Goal: Information Seeking & Learning: Understand process/instructions

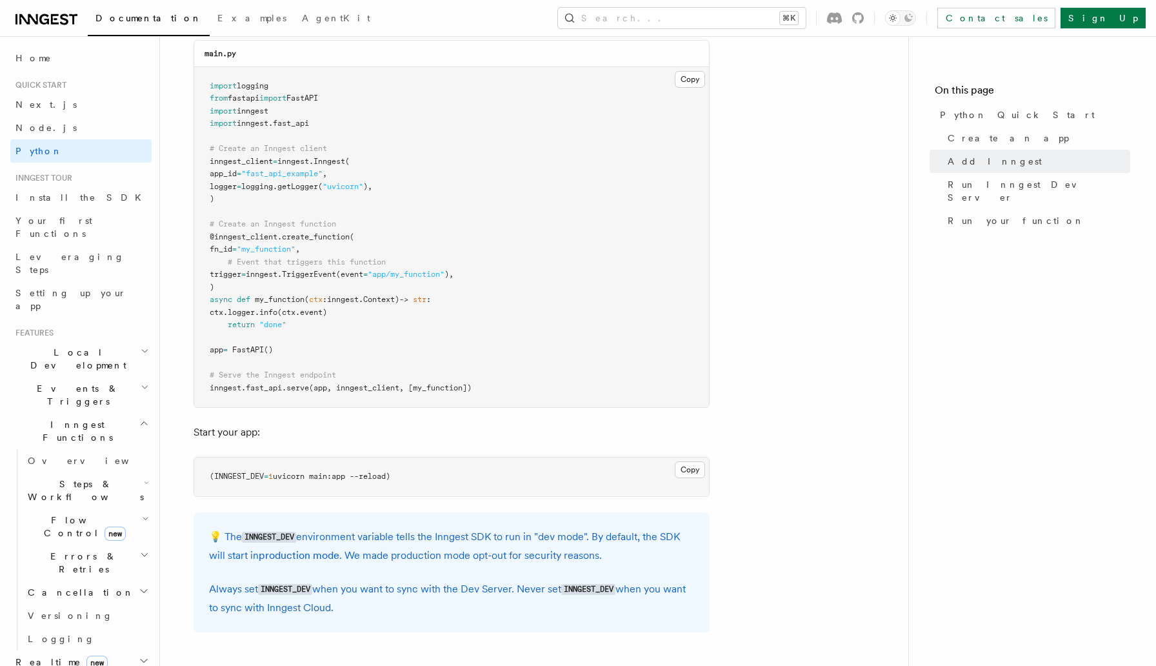
scroll to position [906, 0]
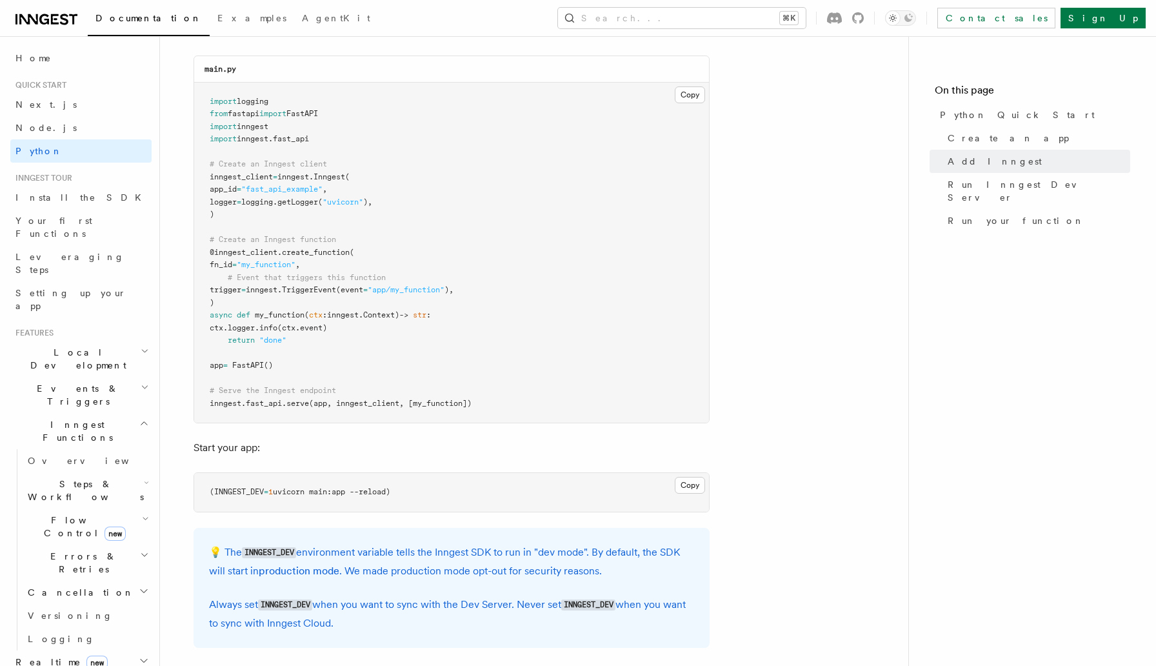
click at [117, 472] on h2 "Steps & Workflows" at bounding box center [87, 490] width 129 height 36
click at [79, 508] on link "Overview" at bounding box center [93, 519] width 117 height 23
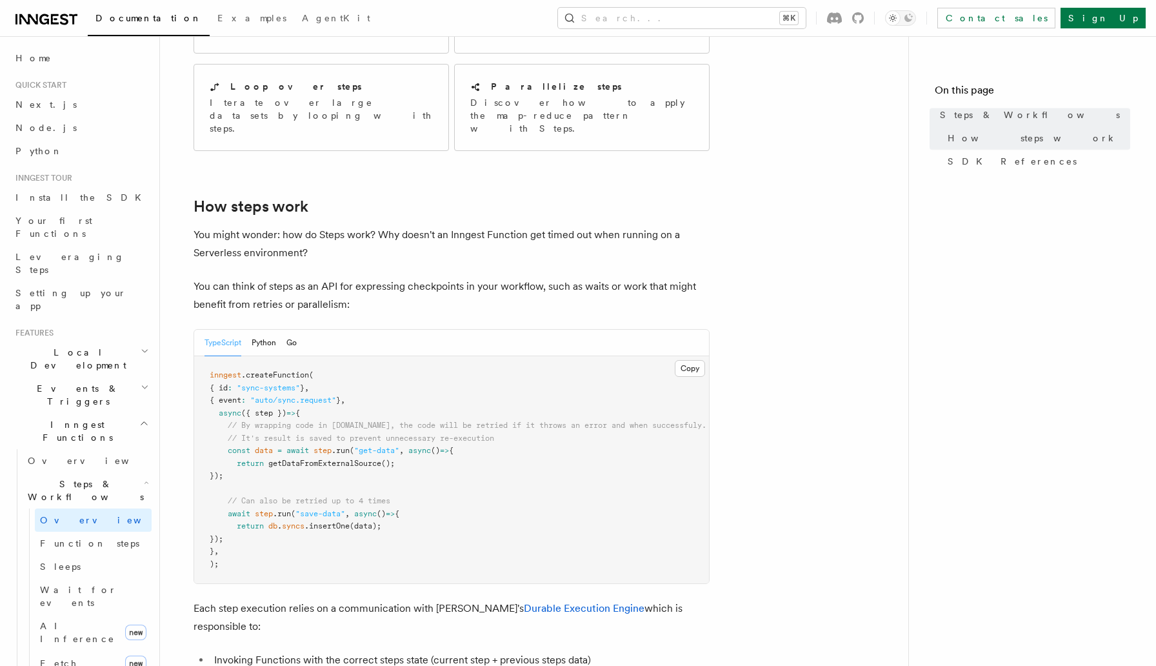
scroll to position [504, 0]
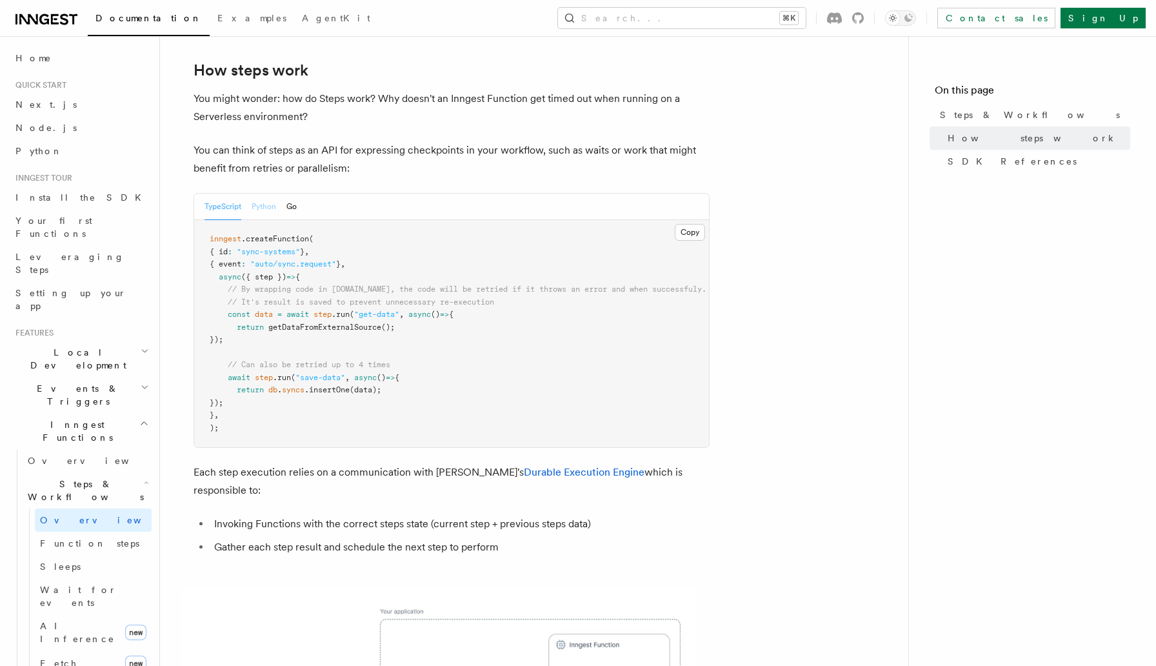
click at [266, 193] on button "Python" at bounding box center [264, 206] width 25 height 26
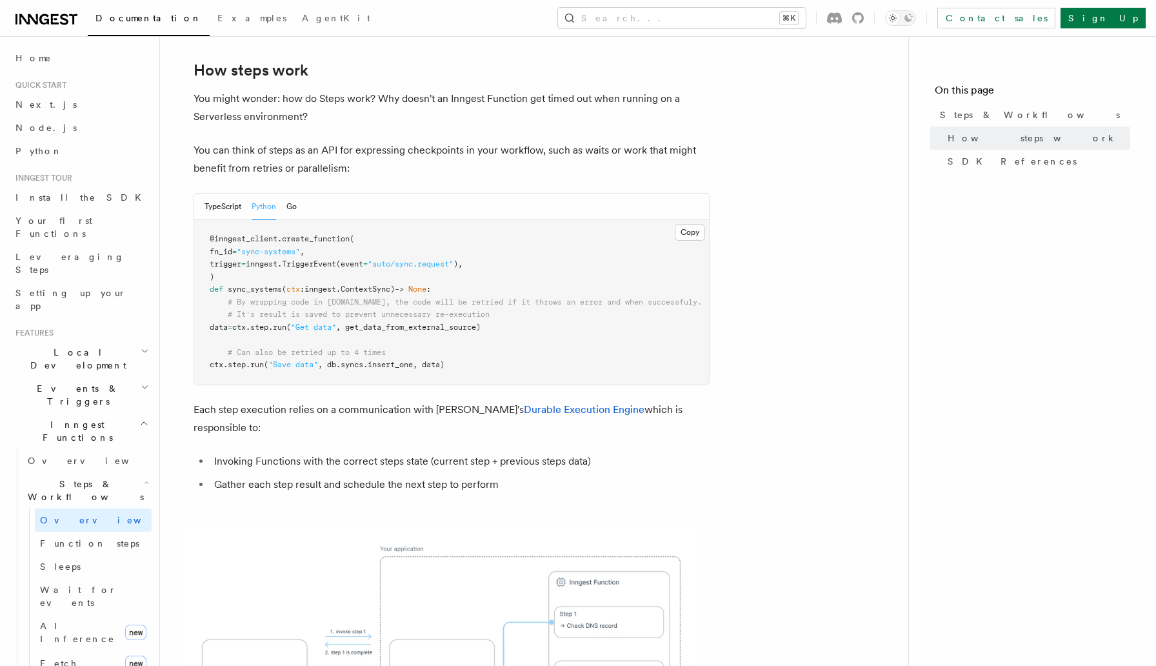
click at [330, 293] on pre "@inngest_client . create_function ( fn_id = "sync-systems" , trigger = inngest.…" at bounding box center [451, 302] width 515 height 164
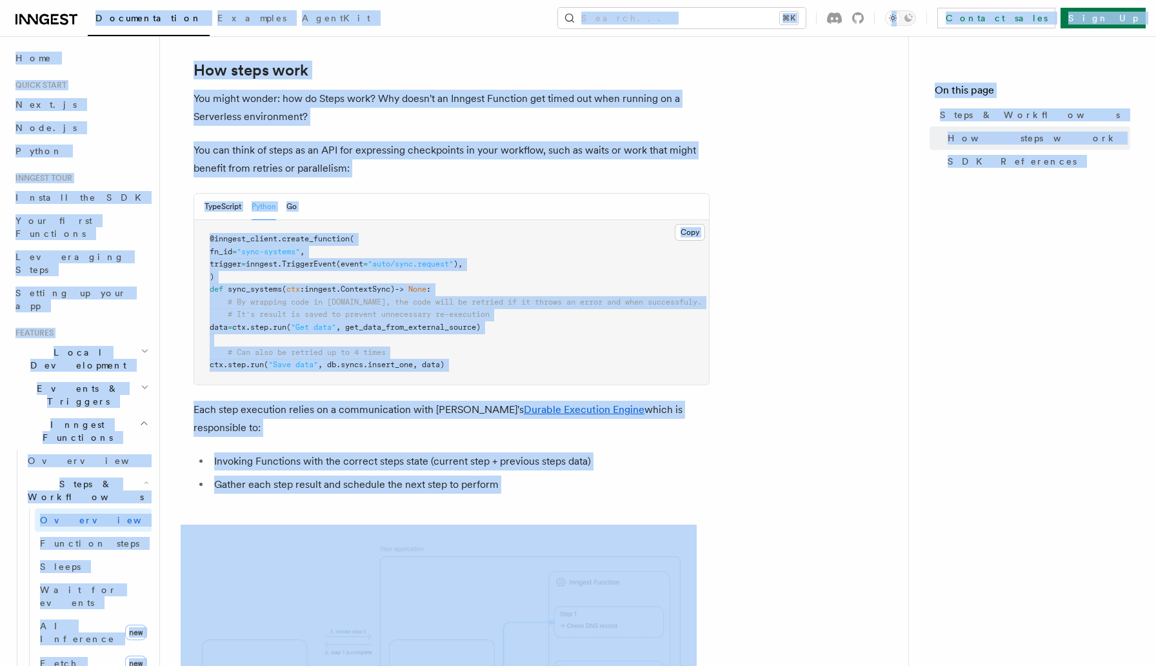
click at [330, 293] on pre "@inngest_client . create_function ( fn_id = "sync-systems" , trigger = inngest.…" at bounding box center [451, 302] width 515 height 164
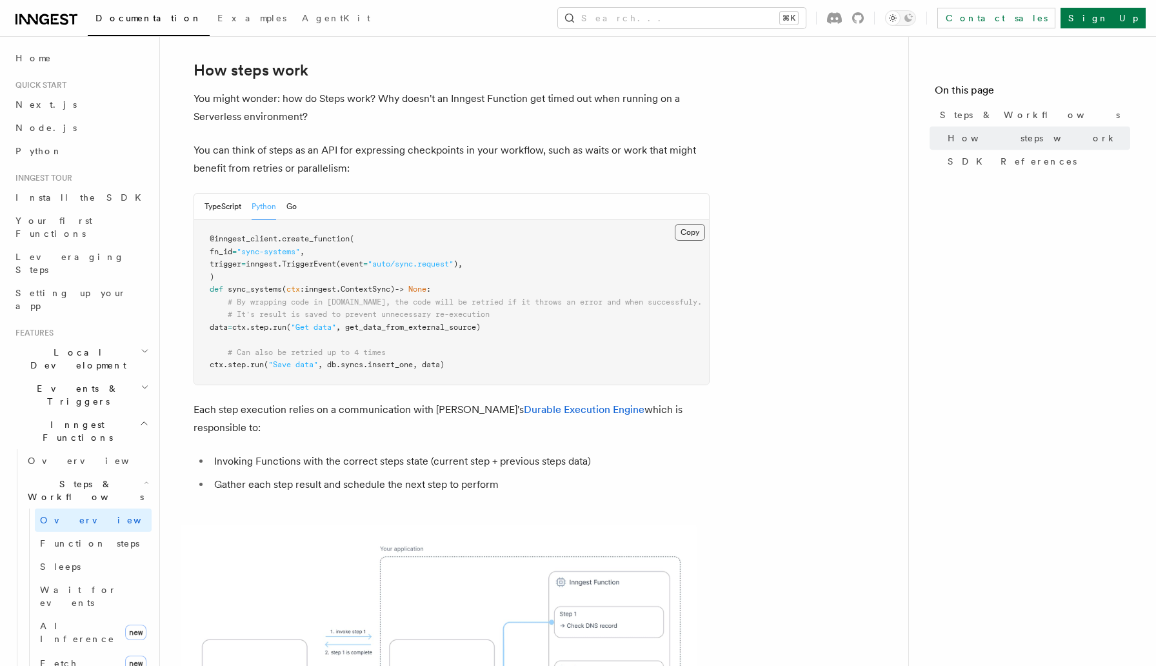
click at [683, 224] on button "Copy Copied" at bounding box center [690, 232] width 30 height 17
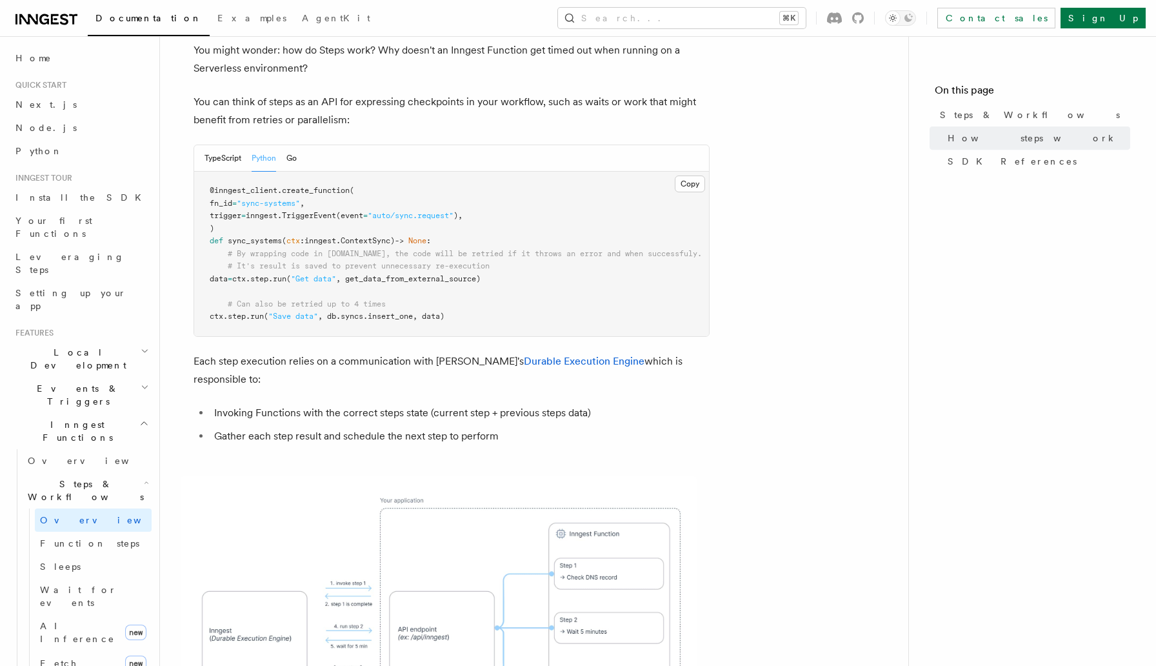
scroll to position [568, 0]
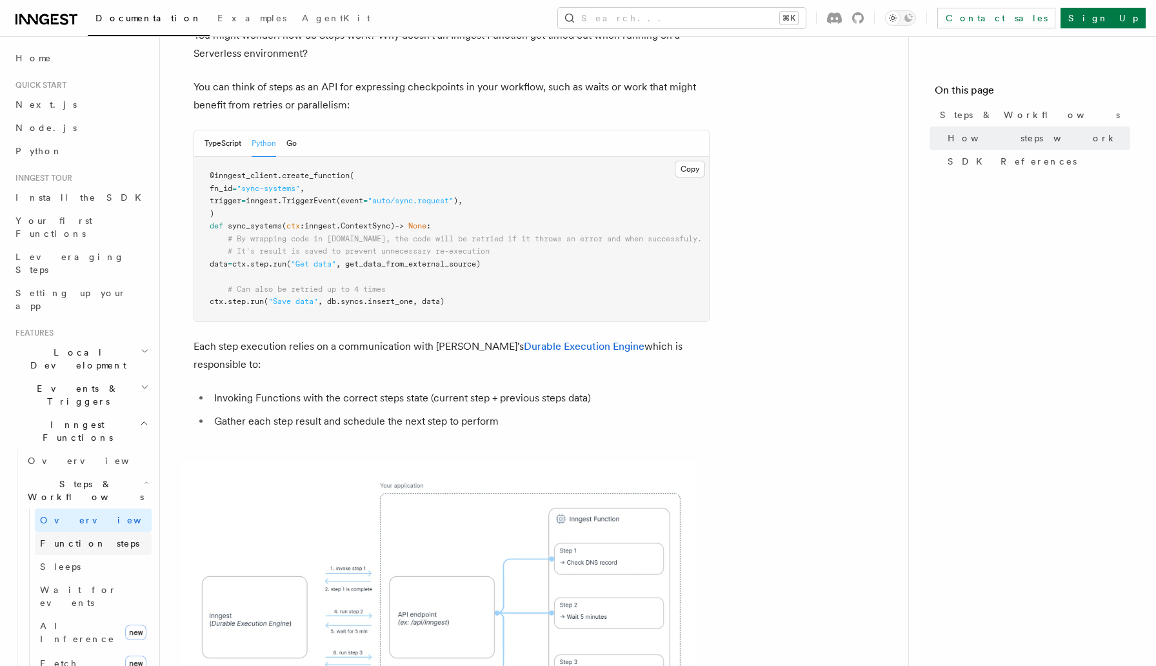
click at [67, 538] on span "Function steps" at bounding box center [89, 543] width 99 height 10
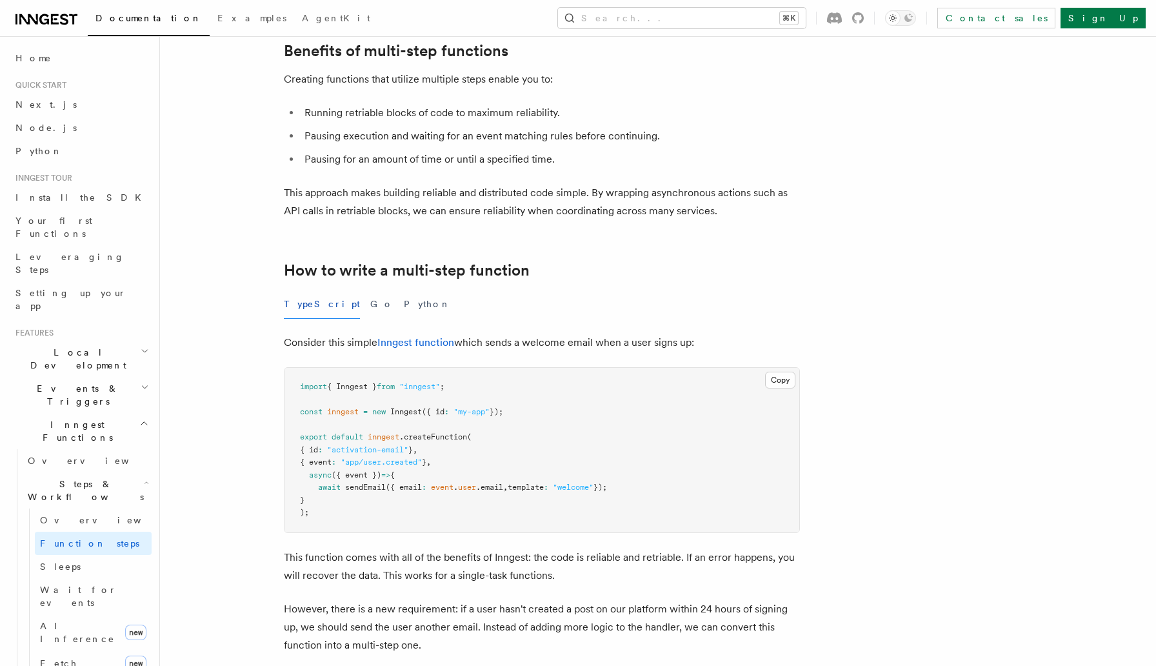
scroll to position [207, 0]
click at [404, 299] on button "Python" at bounding box center [427, 302] width 47 height 29
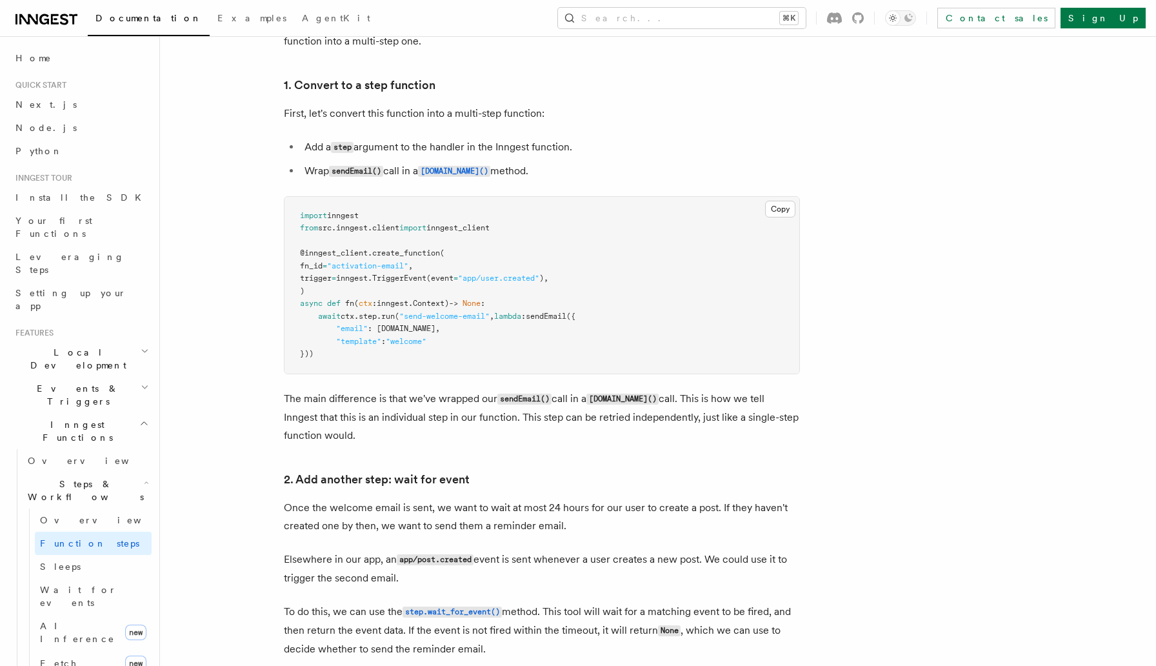
scroll to position [787, 0]
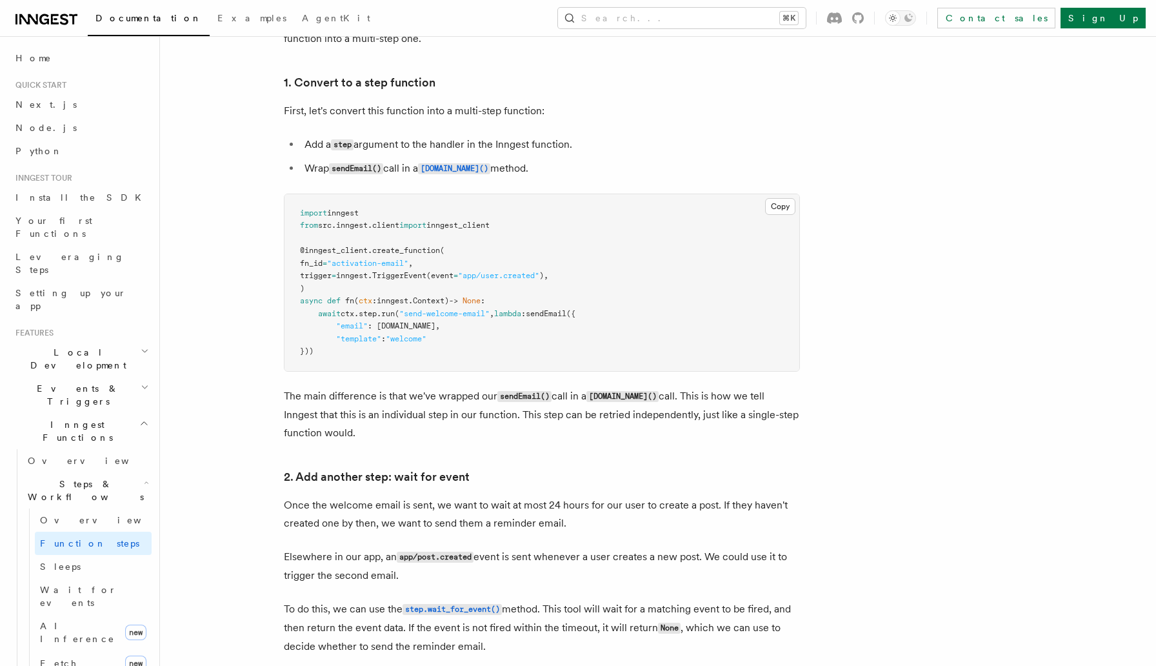
click at [573, 517] on p "Once the welcome email is sent, we want to wait at most 24 hours for our user t…" at bounding box center [542, 514] width 516 height 36
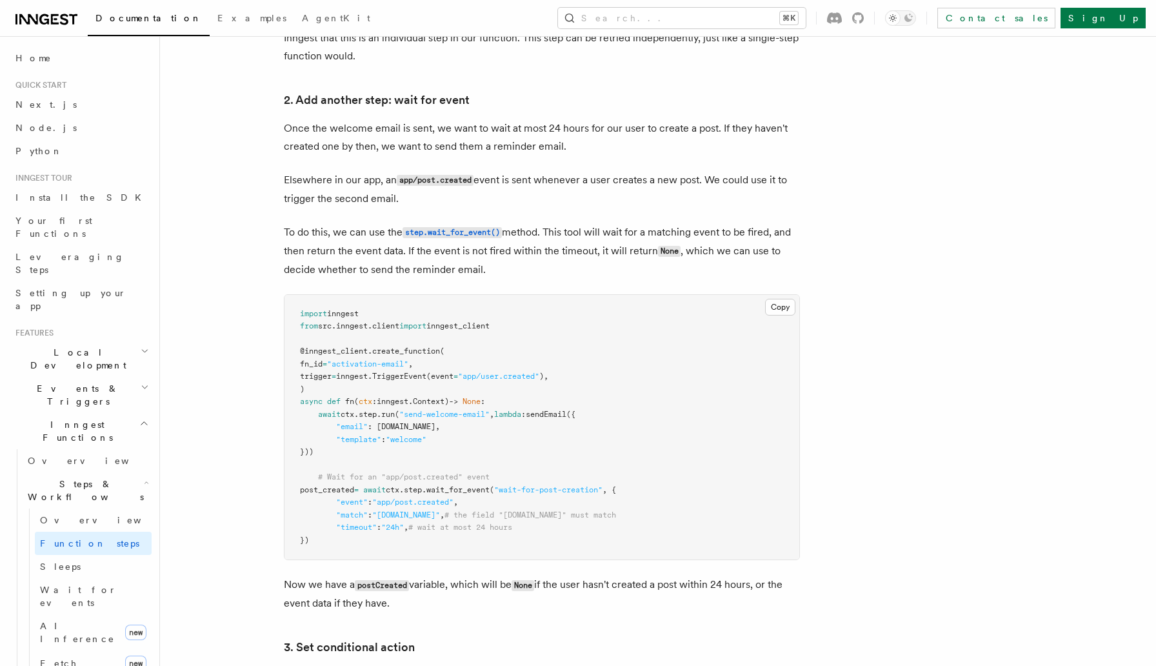
scroll to position [1177, 0]
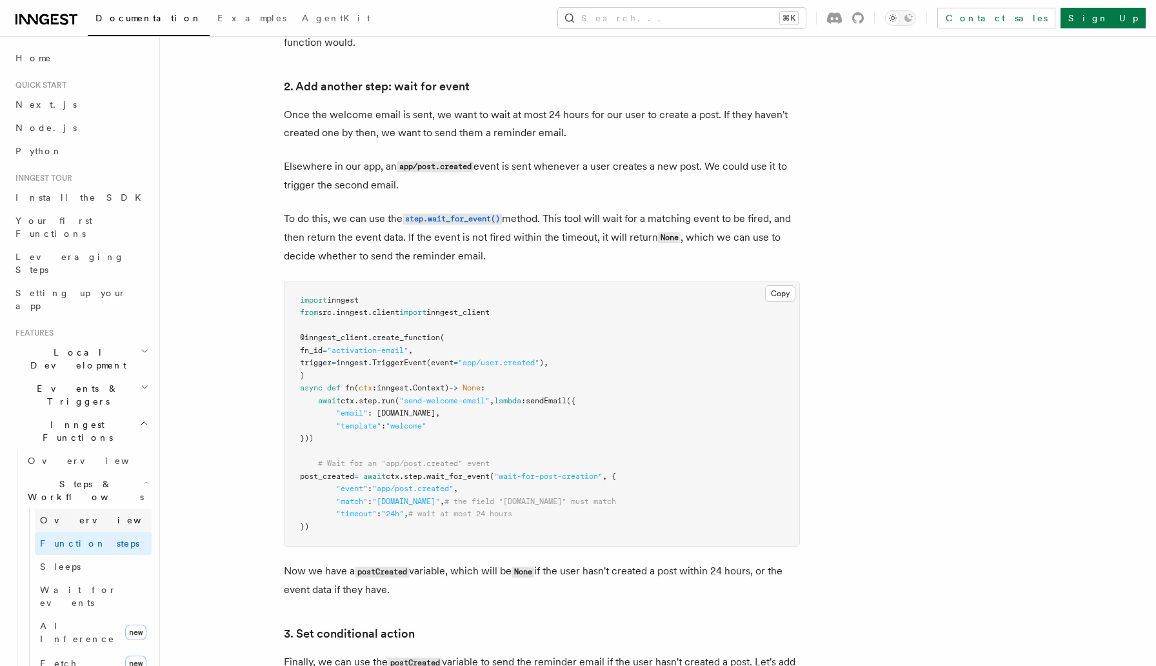
click at [90, 508] on link "Overview" at bounding box center [93, 519] width 117 height 23
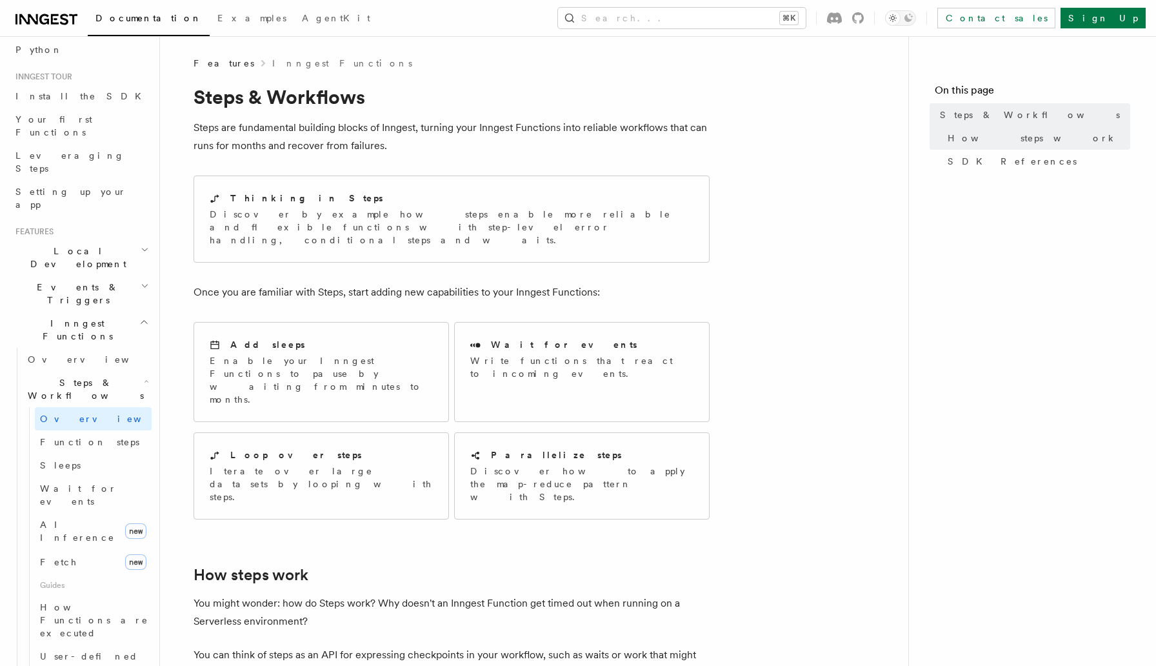
scroll to position [1154, 0]
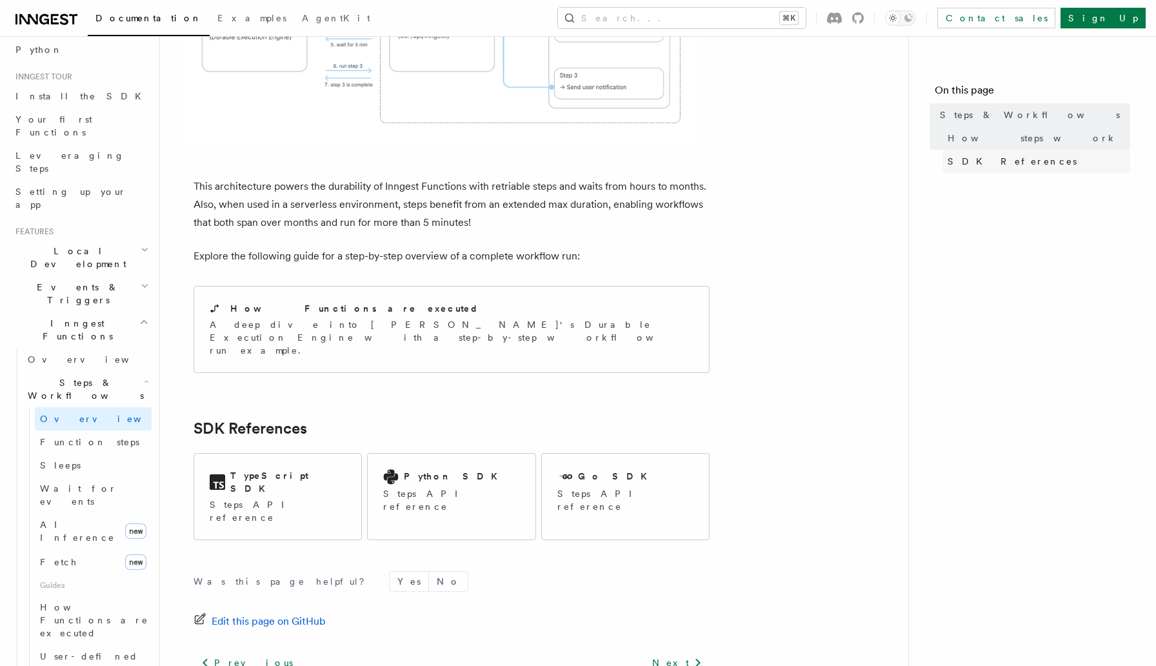
click at [969, 160] on span "SDK References" at bounding box center [1011, 161] width 129 height 13
click at [459, 487] on p "Steps API reference" at bounding box center [451, 500] width 136 height 26
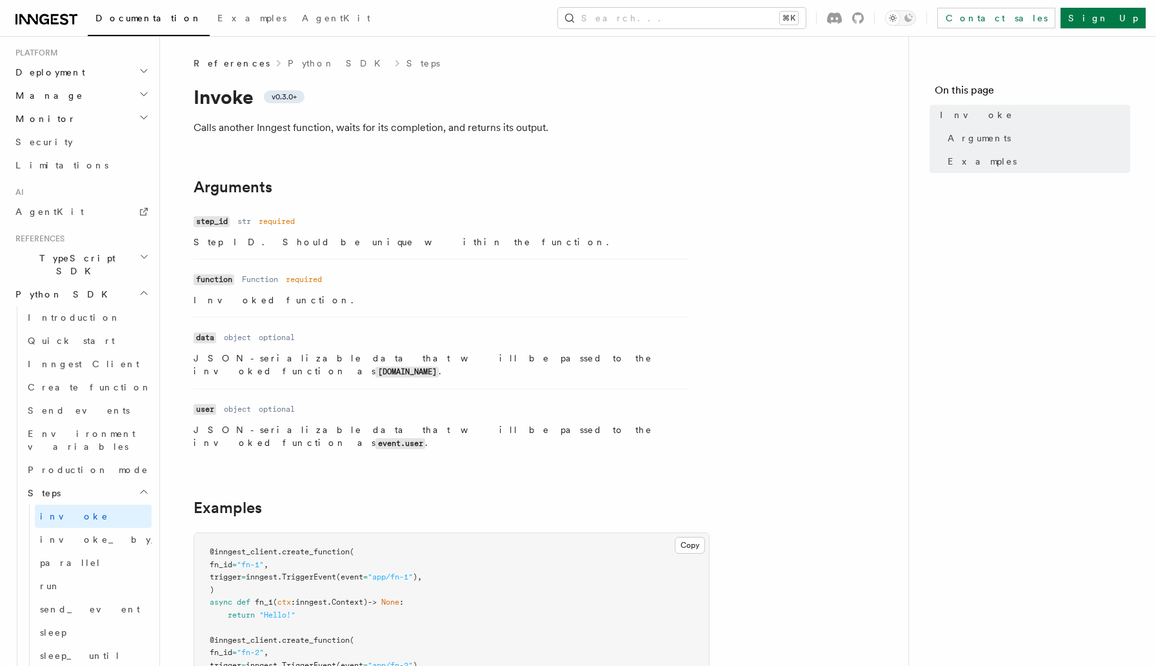
scroll to position [346, 0]
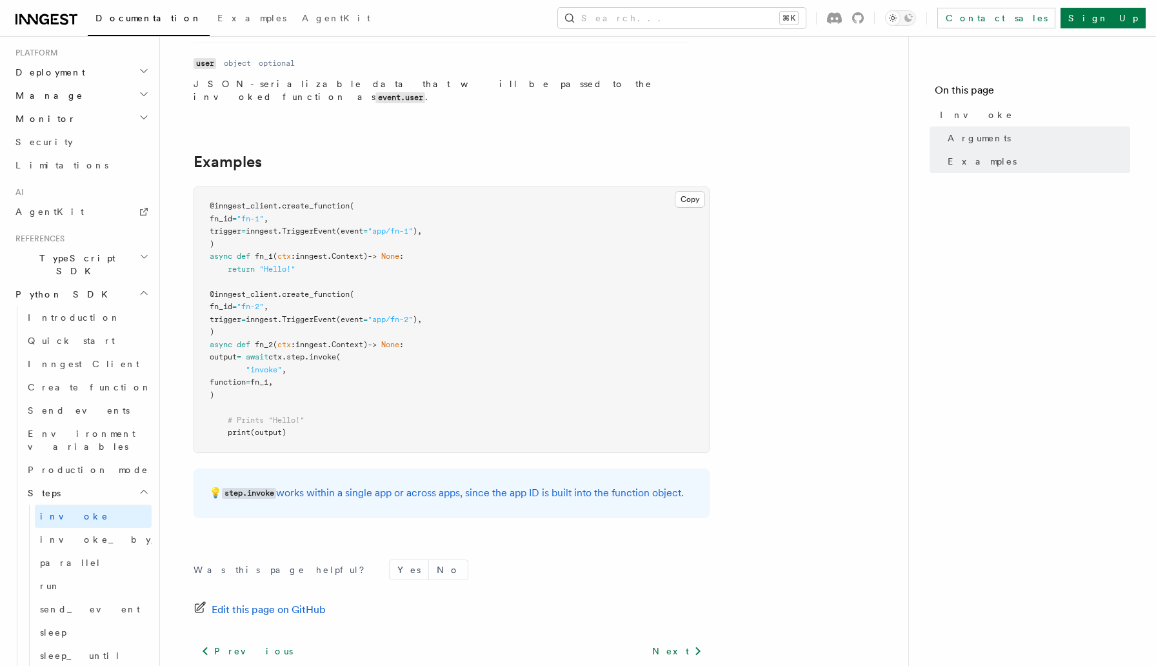
click at [695, 187] on pre "@inngest_client . create_function ( fn_id = "fn-1" , trigger = inngest. Trigger…" at bounding box center [451, 319] width 515 height 265
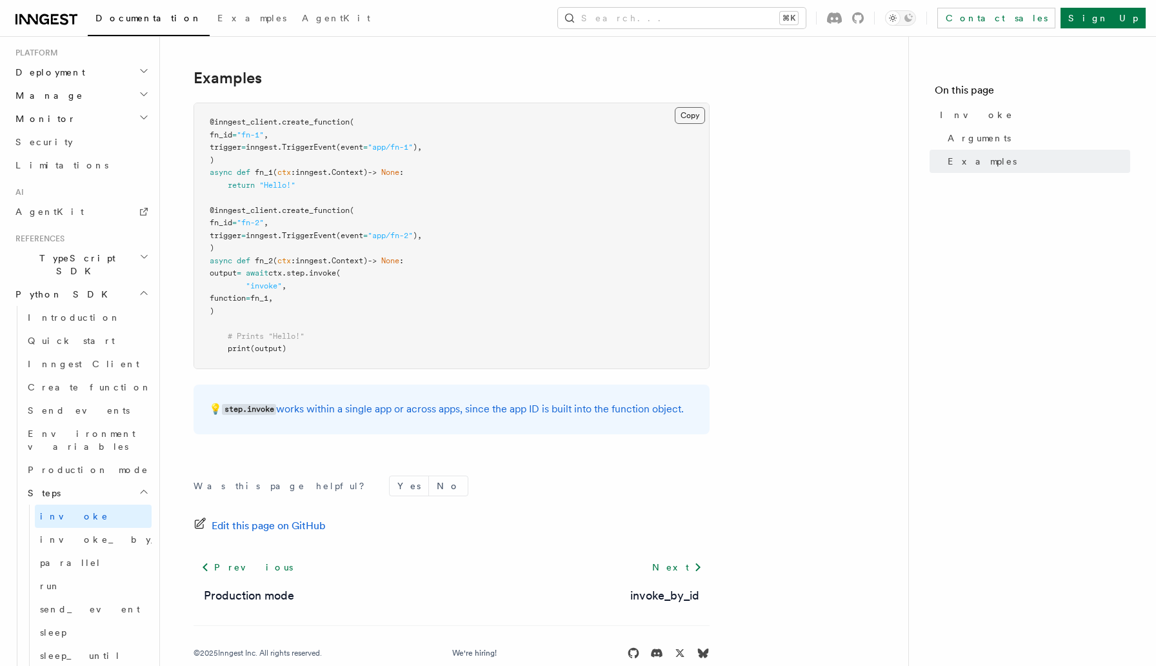
click at [687, 107] on button "Copy Copied" at bounding box center [690, 115] width 30 height 17
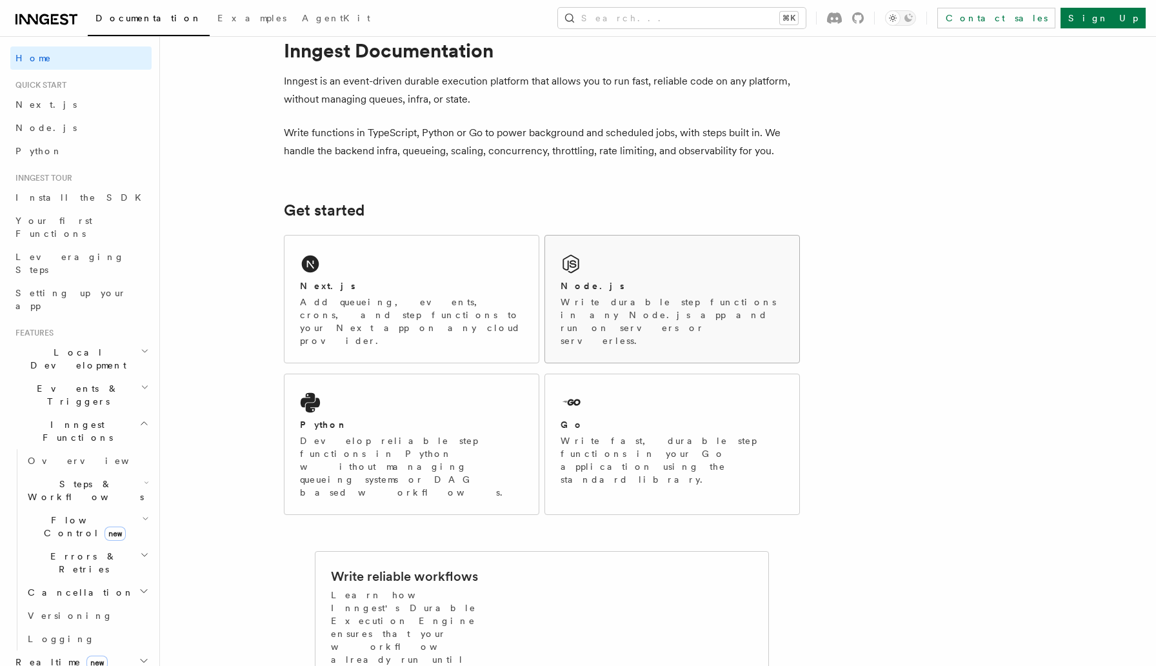
scroll to position [34, 0]
click at [393, 417] on div "Python" at bounding box center [411, 424] width 223 height 14
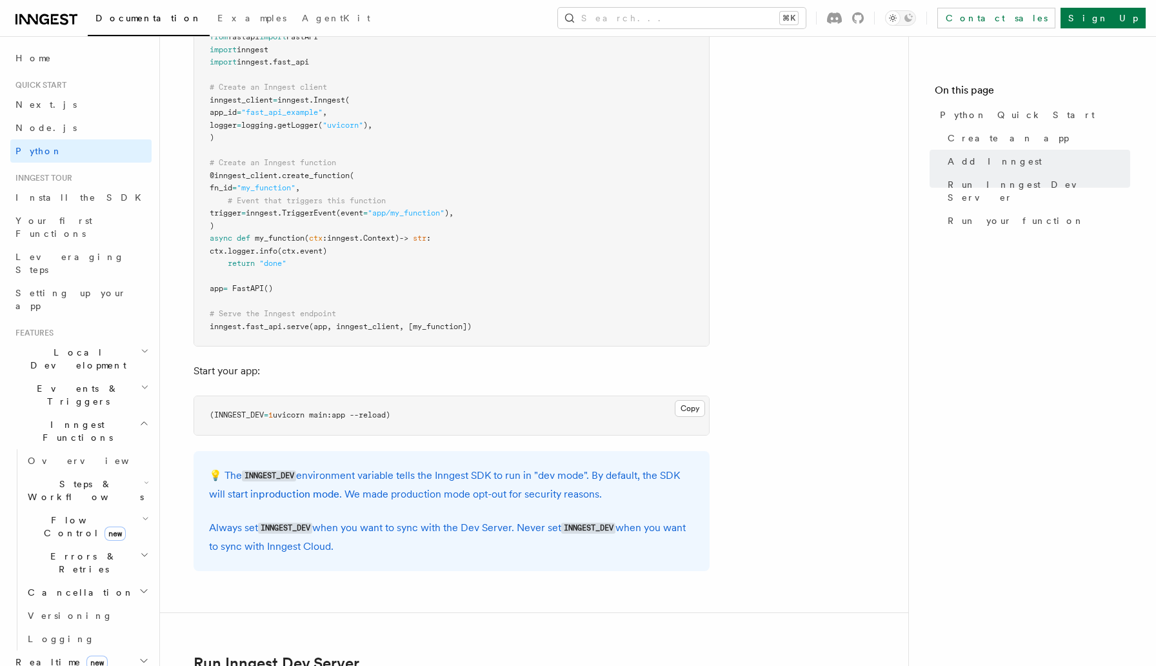
scroll to position [1055, 0]
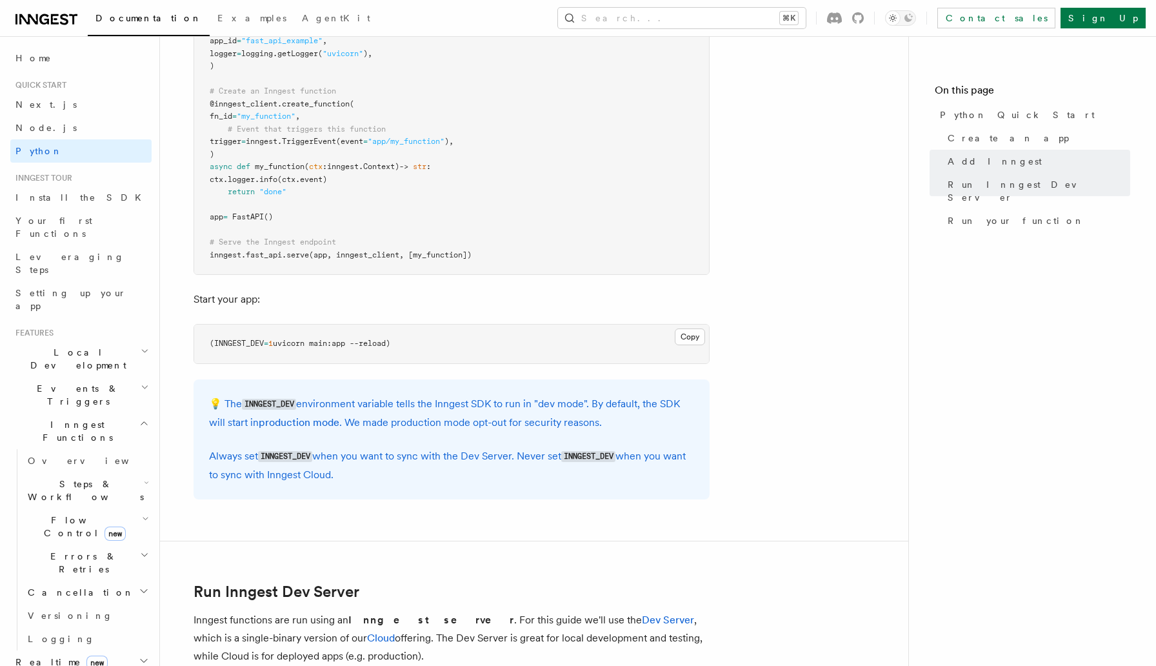
click at [98, 472] on h2 "Steps & Workflows" at bounding box center [87, 490] width 129 height 36
click at [75, 515] on span "Overview" at bounding box center [106, 520] width 133 height 10
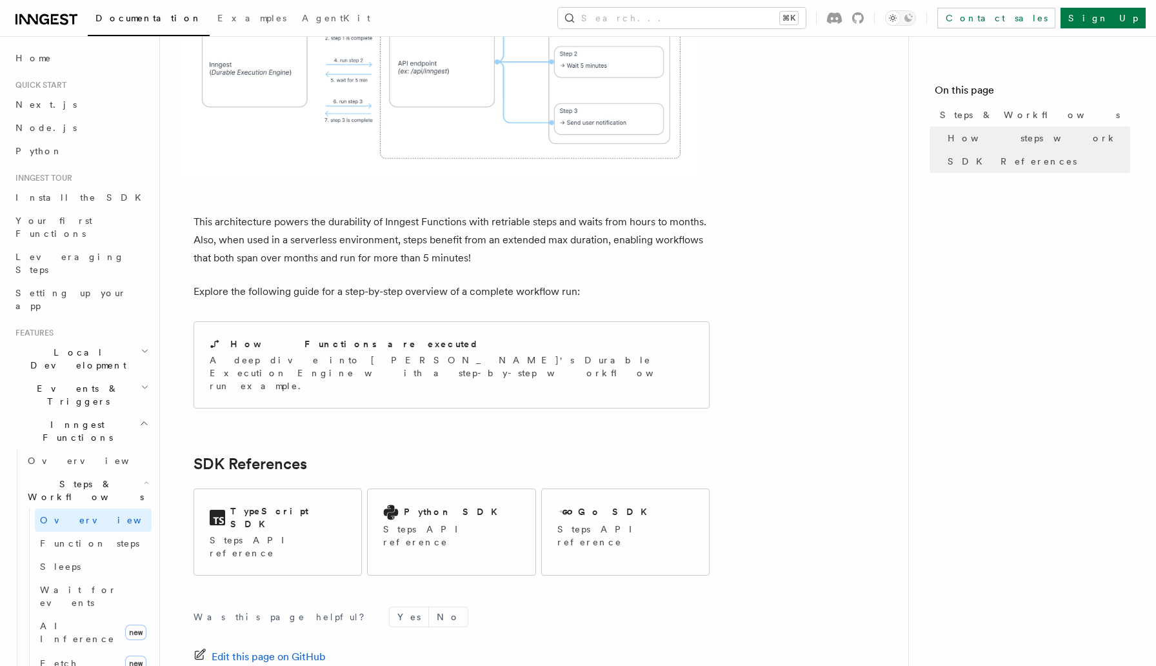
scroll to position [1154, 0]
